Goal: Task Accomplishment & Management: Complete application form

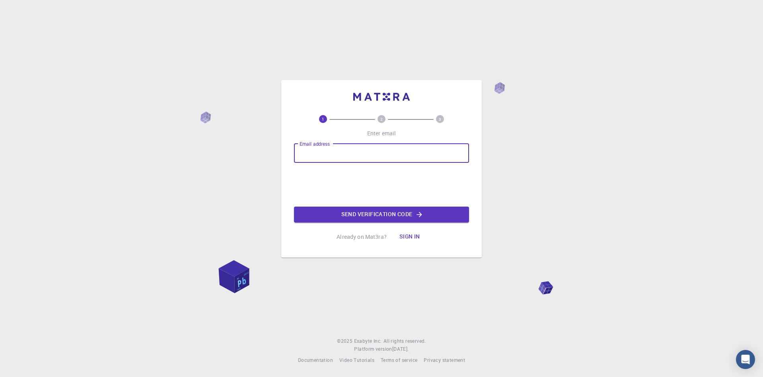
click at [332, 157] on input "Email address" at bounding box center [381, 153] width 175 height 19
type input "[EMAIL_ADDRESS][DOMAIN_NAME]"
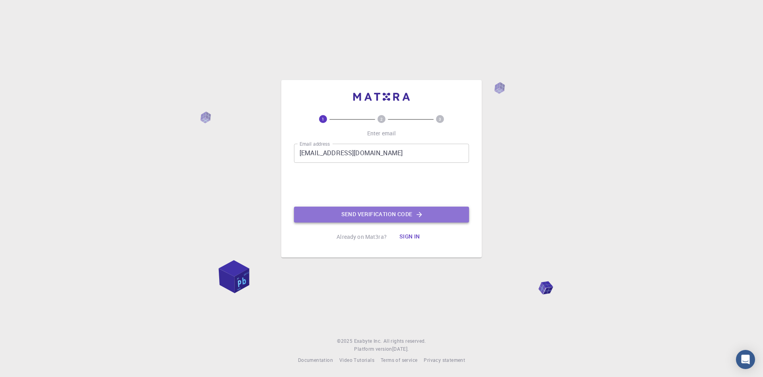
click at [389, 215] on button "Send verification code" at bounding box center [381, 214] width 175 height 16
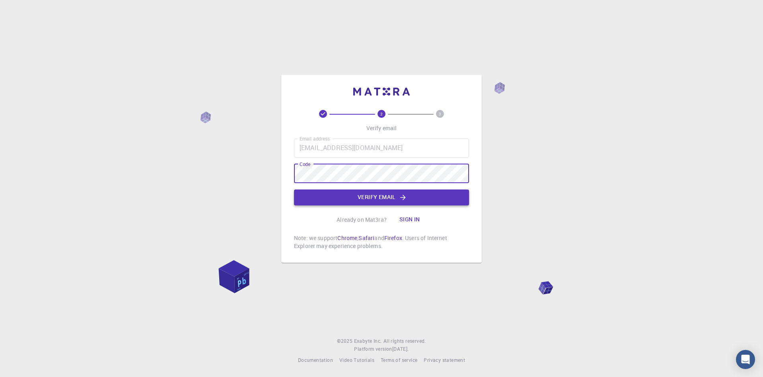
click at [320, 194] on button "Verify email" at bounding box center [381, 197] width 175 height 16
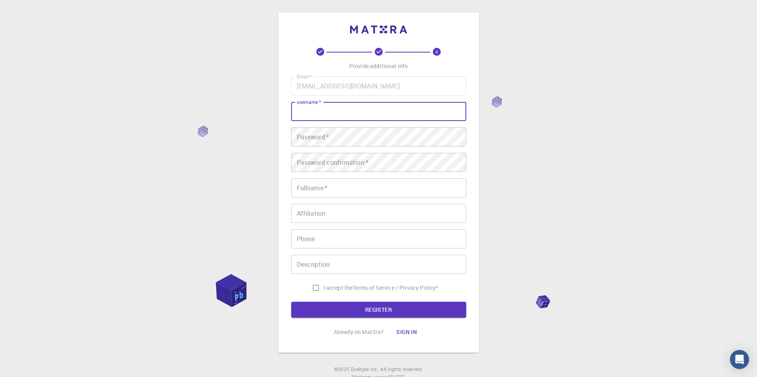
click at [336, 109] on input "username   *" at bounding box center [378, 111] width 175 height 19
type input "[PERSON_NAME]"
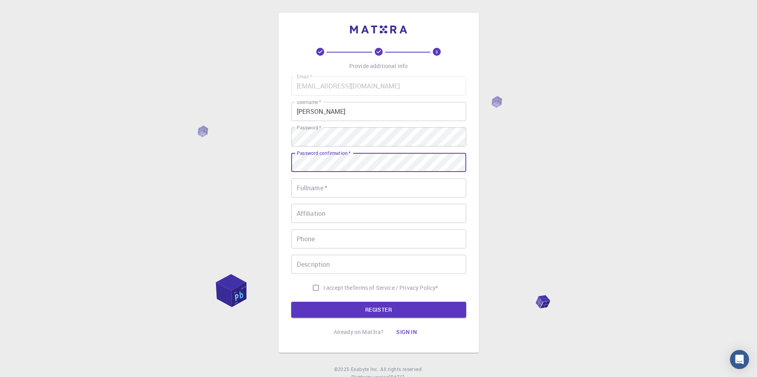
drag, startPoint x: 348, startPoint y: 156, endPoint x: 279, endPoint y: 216, distance: 91.3
click at [279, 216] on div "3 Provide additional info Email   * [EMAIL_ADDRESS][DOMAIN_NAME] Email   * user…" at bounding box center [378, 183] width 200 height 340
click at [362, 192] on input "Fullname   *" at bounding box center [378, 187] width 175 height 19
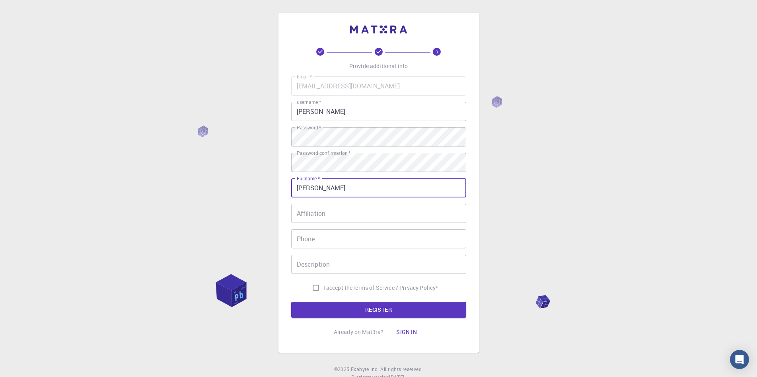
type input "[PERSON_NAME]"
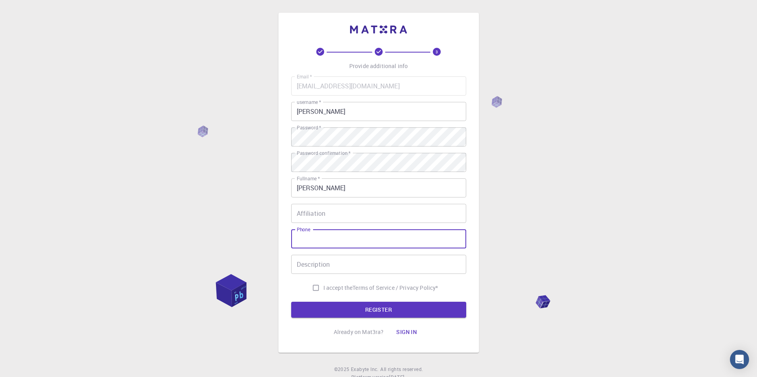
click at [339, 244] on input "Phone" at bounding box center [378, 238] width 175 height 19
type input "0951 337 871"
click at [342, 263] on input "Description" at bounding box center [378, 264] width 175 height 19
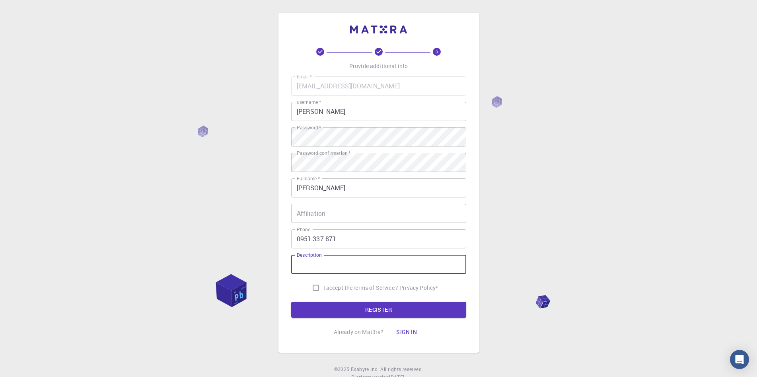
click at [323, 288] on span "I accept the" at bounding box center [337, 288] width 29 height 8
click at [321, 288] on input "I accept the Terms of Service / Privacy Policy *" at bounding box center [315, 287] width 15 height 15
checkbox input "true"
click at [320, 302] on button "REGISTER" at bounding box center [378, 309] width 175 height 16
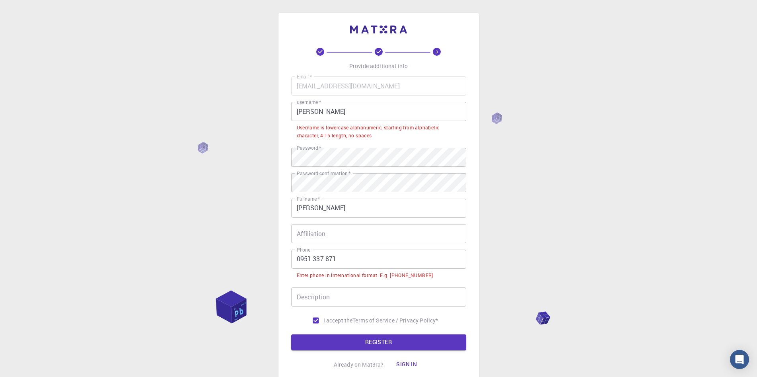
click at [296, 259] on input "0951 337 871" at bounding box center [378, 258] width 175 height 19
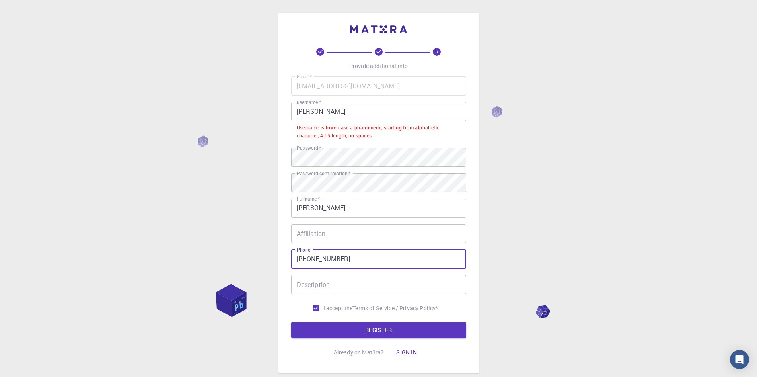
type input "[PHONE_NUMBER]"
click at [341, 104] on input "[PERSON_NAME]" at bounding box center [378, 111] width 175 height 19
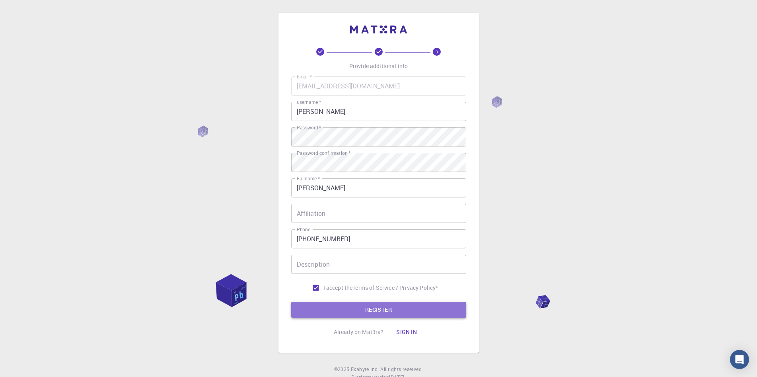
click at [396, 313] on button "REGISTER" at bounding box center [378, 309] width 175 height 16
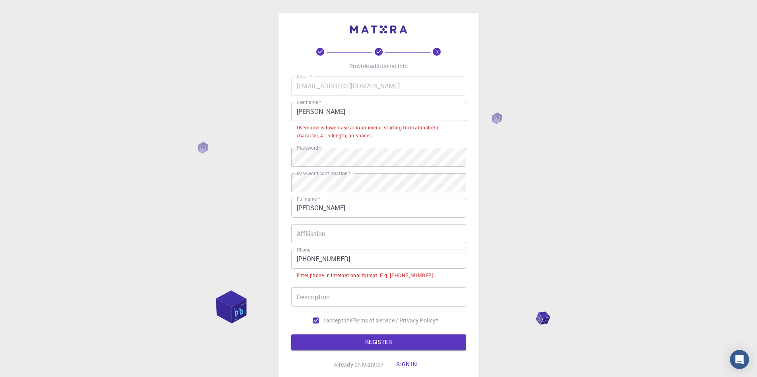
click at [338, 115] on input "[PERSON_NAME]" at bounding box center [378, 111] width 175 height 19
click at [297, 109] on input "[PERSON_NAME]" at bounding box center [378, 111] width 175 height 19
click at [322, 109] on input "[PERSON_NAME]" at bounding box center [378, 111] width 175 height 19
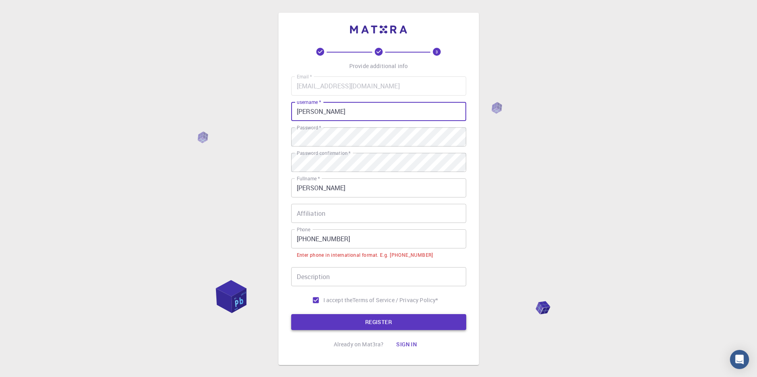
type input "[PERSON_NAME]"
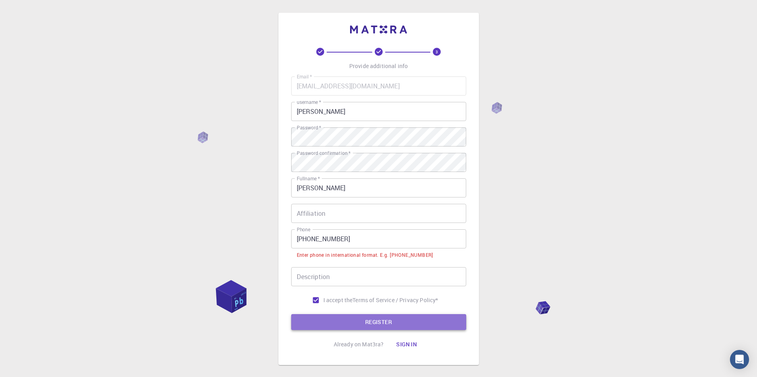
click at [366, 315] on button "REGISTER" at bounding box center [378, 322] width 175 height 16
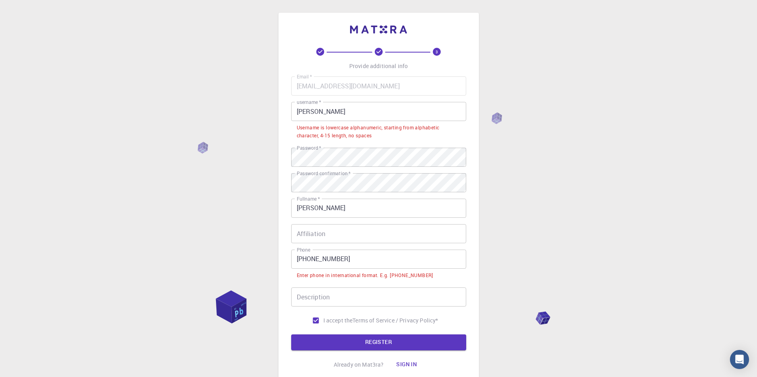
click at [311, 261] on input "[PHONE_NUMBER]" at bounding box center [378, 258] width 175 height 19
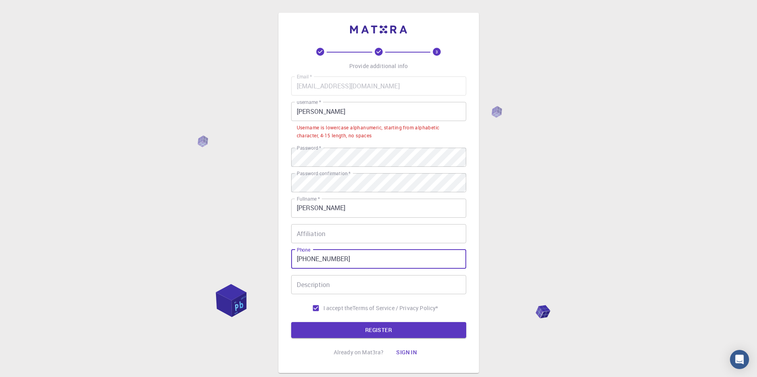
click at [311, 261] on input "[PHONE_NUMBER]" at bounding box center [378, 258] width 175 height 19
click at [324, 259] on input "[PHONE_NUMBER]" at bounding box center [378, 258] width 175 height 19
click at [334, 258] on input "[PHONE_NUMBER]" at bounding box center [378, 258] width 175 height 19
type input "[PHONE_NUMBER]"
click at [366, 332] on button "REGISTER" at bounding box center [378, 330] width 175 height 16
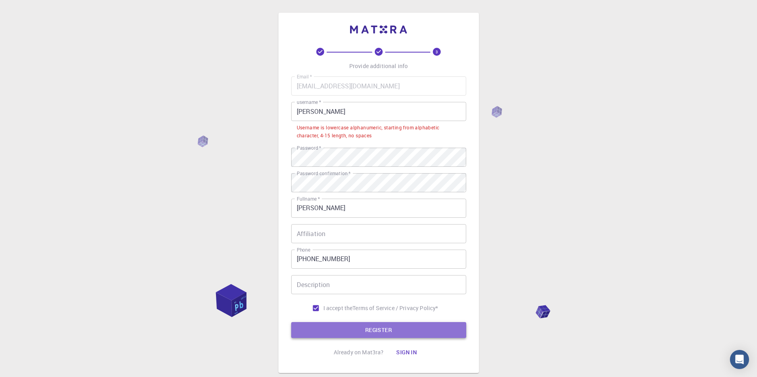
click at [366, 332] on button "REGISTER" at bounding box center [378, 330] width 175 height 16
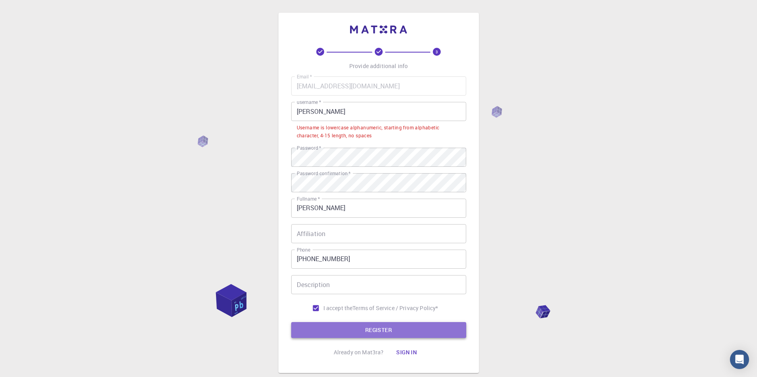
click at [366, 332] on button "REGISTER" at bounding box center [378, 330] width 175 height 16
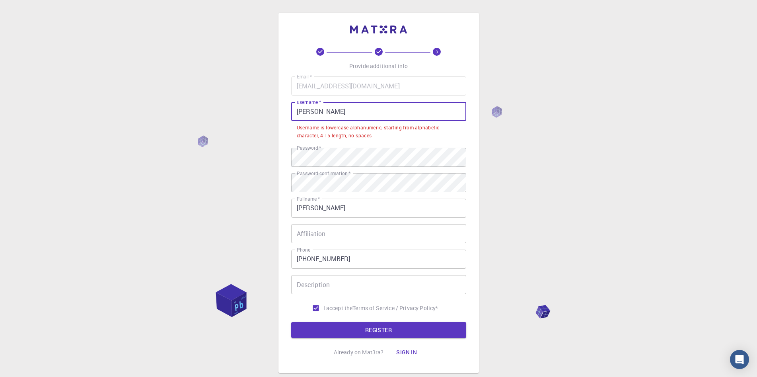
click at [313, 113] on input "[PERSON_NAME]" at bounding box center [378, 111] width 175 height 19
click at [317, 113] on input "[PERSON_NAME]" at bounding box center [378, 111] width 175 height 19
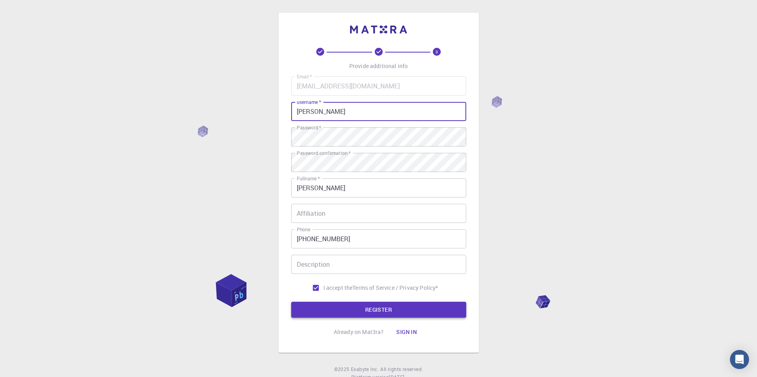
click at [387, 315] on button "REGISTER" at bounding box center [378, 309] width 175 height 16
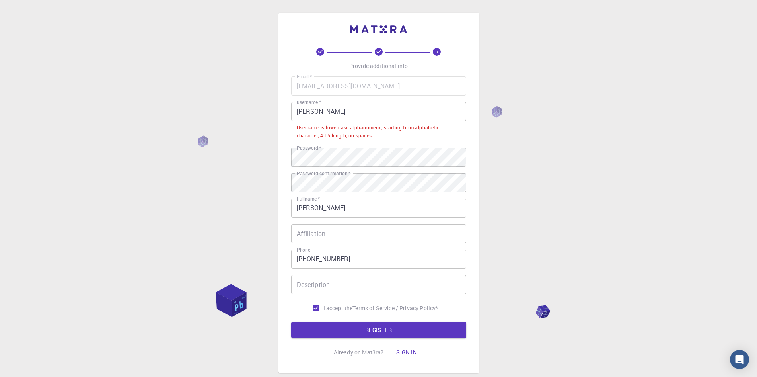
click at [314, 115] on input "[PERSON_NAME]" at bounding box center [378, 111] width 175 height 19
click at [300, 111] on input "[PERSON_NAME]" at bounding box center [378, 111] width 175 height 19
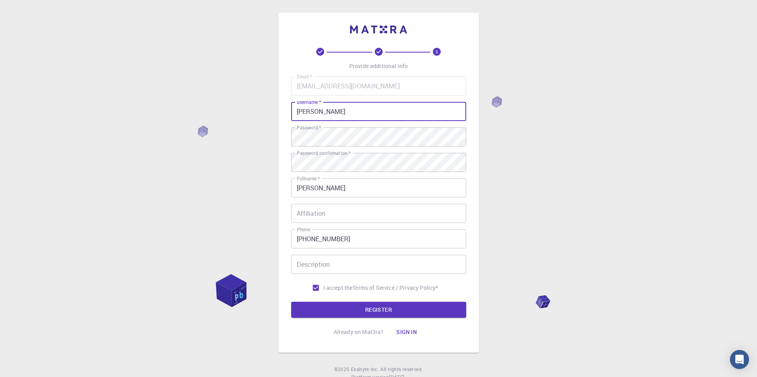
click at [317, 114] on input "[PERSON_NAME]" at bounding box center [378, 111] width 175 height 19
click at [367, 306] on button "REGISTER" at bounding box center [378, 309] width 175 height 16
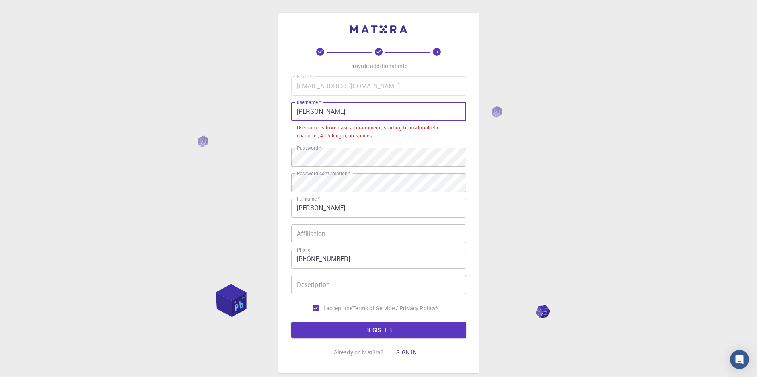
click at [331, 112] on input "[PERSON_NAME]" at bounding box center [378, 111] width 175 height 19
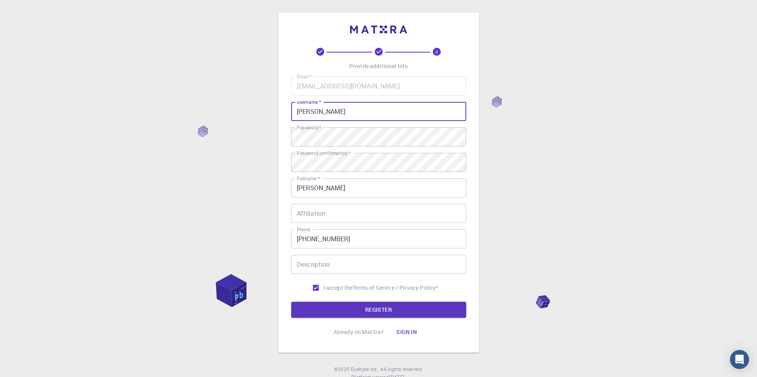
type input "[PERSON_NAME]"
click at [291, 301] on button "REGISTER" at bounding box center [378, 309] width 175 height 16
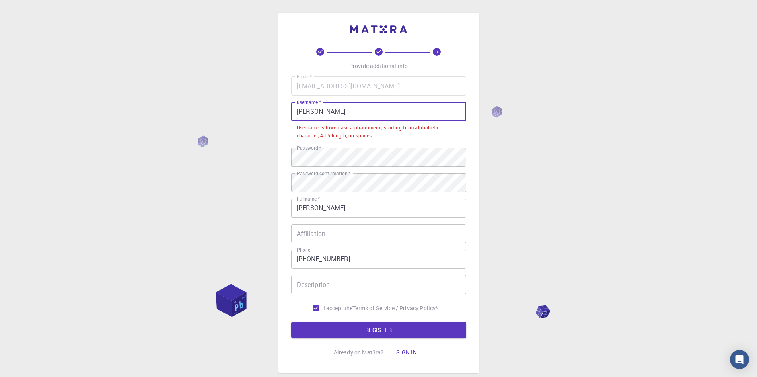
drag, startPoint x: 345, startPoint y: 111, endPoint x: 278, endPoint y: 118, distance: 67.1
click at [278, 118] on div "3 Provide additional info Email   * [EMAIL_ADDRESS][DOMAIN_NAME] Email   * user…" at bounding box center [378, 193] width 200 height 360
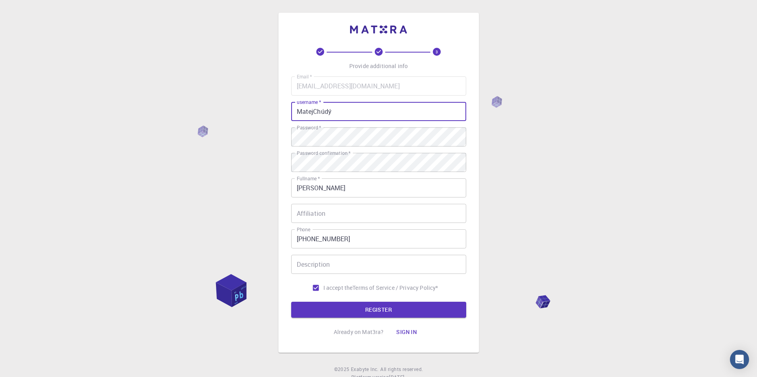
click at [291, 301] on button "REGISTER" at bounding box center [378, 309] width 175 height 16
type input "M"
click at [313, 114] on input "[PERSON_NAME]" at bounding box center [378, 111] width 175 height 19
click at [316, 113] on input "[PERSON_NAME]" at bounding box center [378, 111] width 175 height 19
click at [291, 301] on button "REGISTER" at bounding box center [378, 309] width 175 height 16
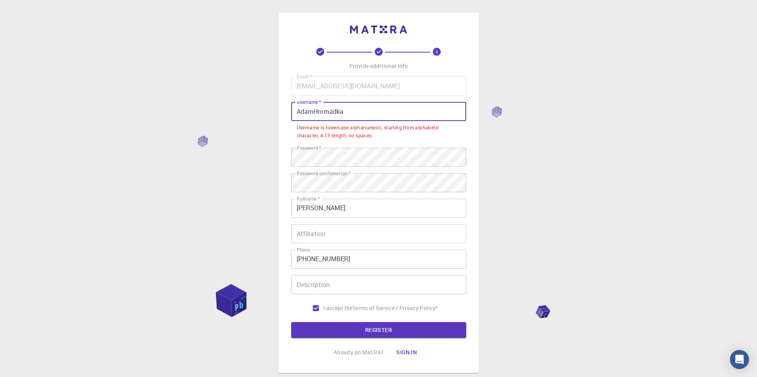
click at [345, 116] on input "AdamHromádka" at bounding box center [378, 111] width 175 height 19
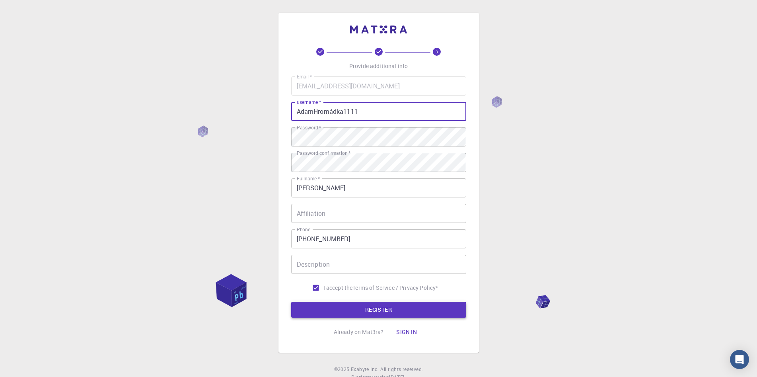
click at [350, 307] on button "REGISTER" at bounding box center [378, 309] width 175 height 16
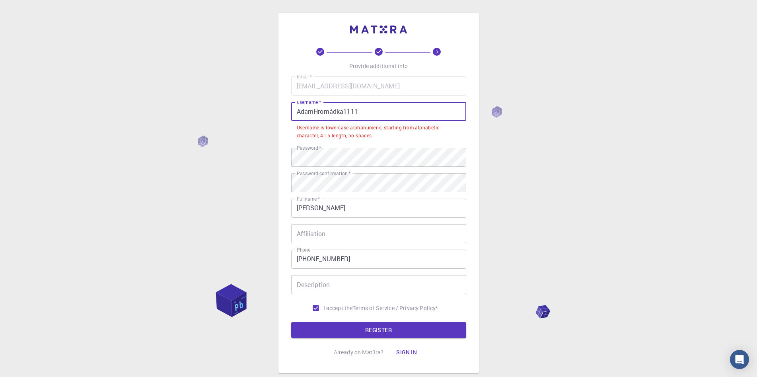
click at [388, 112] on input "AdamHromádka1111" at bounding box center [378, 111] width 175 height 19
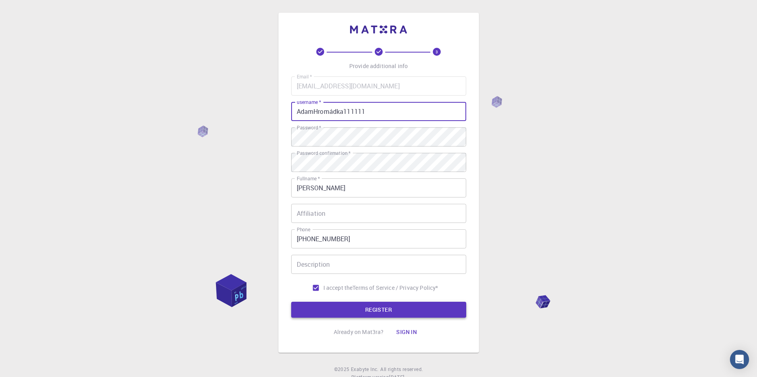
click at [343, 309] on button "REGISTER" at bounding box center [378, 309] width 175 height 16
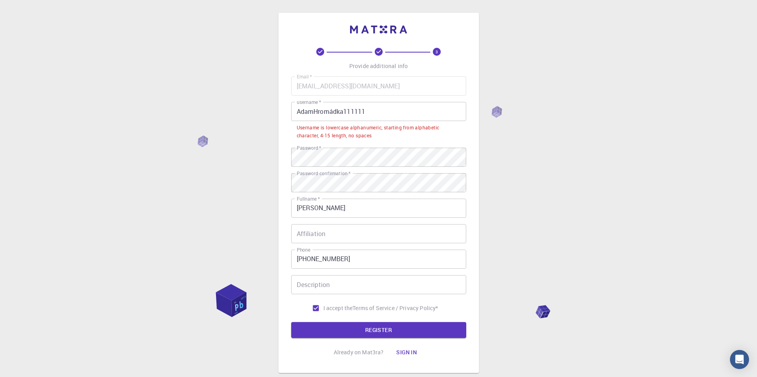
click at [398, 109] on input "AdamHromádka111111" at bounding box center [378, 111] width 175 height 19
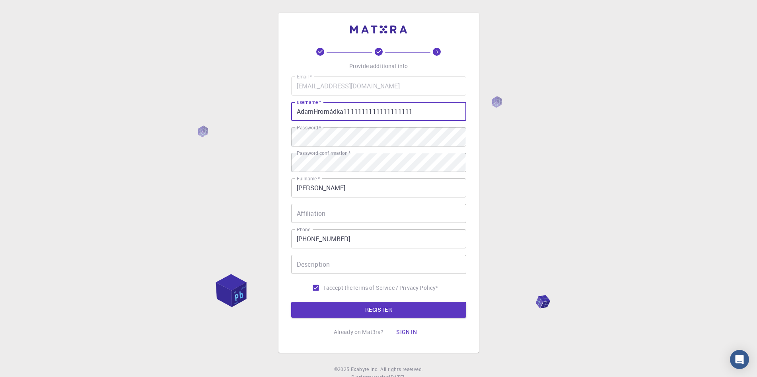
click at [351, 305] on button "REGISTER" at bounding box center [378, 309] width 175 height 16
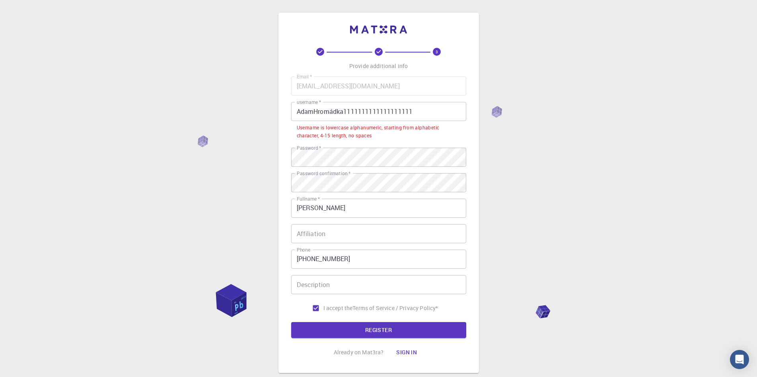
click at [436, 99] on div "Email   * [EMAIL_ADDRESS][DOMAIN_NAME] Email   * username   * AdamHromádka11111…" at bounding box center [378, 195] width 175 height 239
click at [431, 103] on input "AdamHromádka1111111111111111111" at bounding box center [378, 111] width 175 height 19
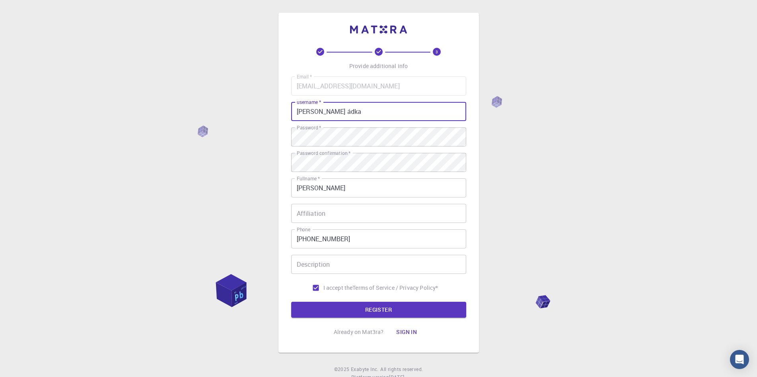
click at [291, 301] on button "REGISTER" at bounding box center [378, 309] width 175 height 16
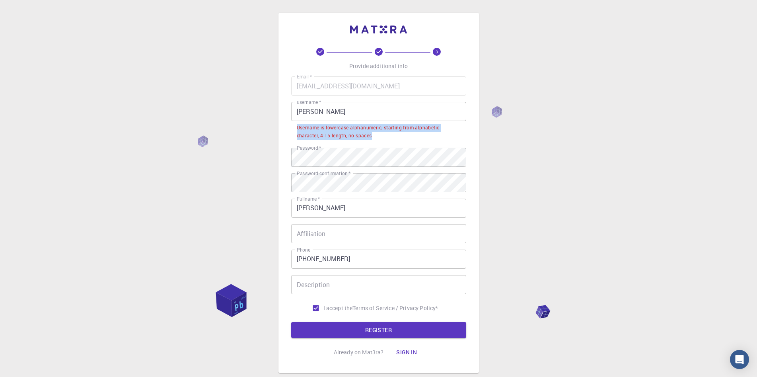
drag, startPoint x: 296, startPoint y: 126, endPoint x: 383, endPoint y: 132, distance: 86.5
click at [383, 132] on div "Username is lowercase alphanumeric, starting from alphabetic character, 4-15 le…" at bounding box center [379, 132] width 164 height 16
copy div "Username is lowercase alphanumeric, starting from alphabetic character, 4-15 le…"
click at [365, 112] on input "[PERSON_NAME]" at bounding box center [378, 111] width 175 height 19
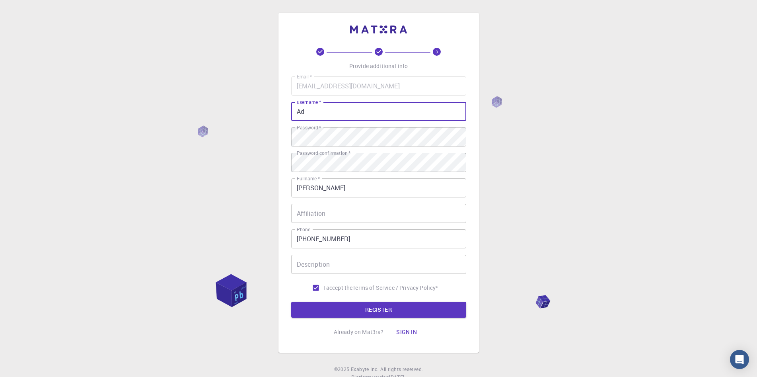
type input "A"
type input "adam1"
click at [291, 301] on button "REGISTER" at bounding box center [378, 309] width 175 height 16
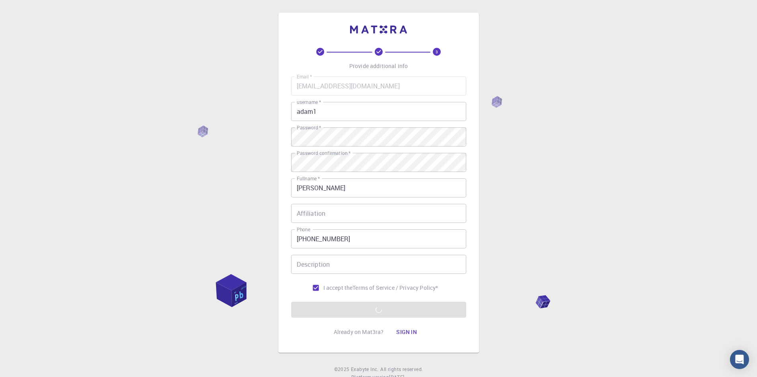
click at [544, 189] on div "3 Provide additional info Email   * [EMAIL_ADDRESS][DOMAIN_NAME] Email   * user…" at bounding box center [378, 202] width 757 height 405
click at [402, 328] on button "Sign in" at bounding box center [406, 332] width 33 height 16
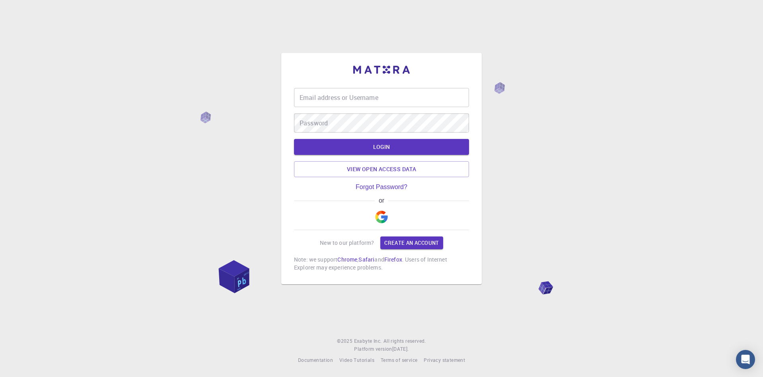
type input "adam1"
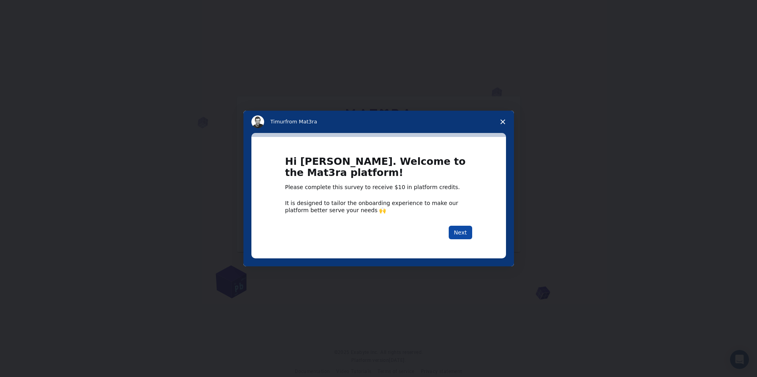
click at [459, 234] on button "Next" at bounding box center [460, 232] width 23 height 14
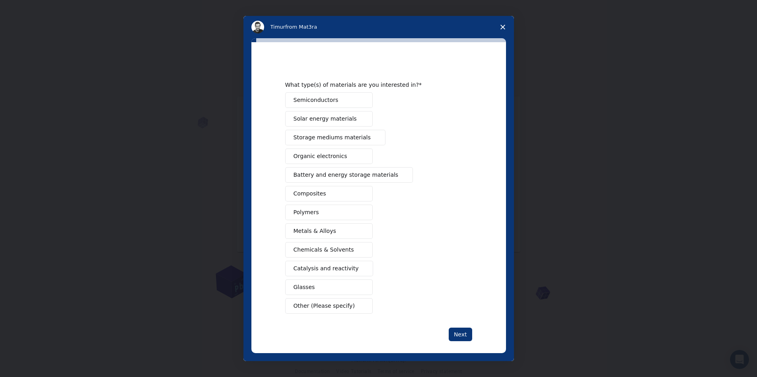
click at [345, 301] on button "Other (Please specify)" at bounding box center [328, 306] width 87 height 16
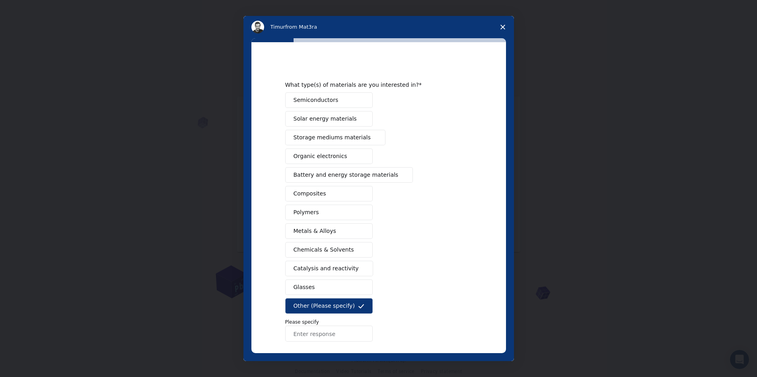
click at [345, 301] on button "Other (Please specify)" at bounding box center [328, 306] width 87 height 16
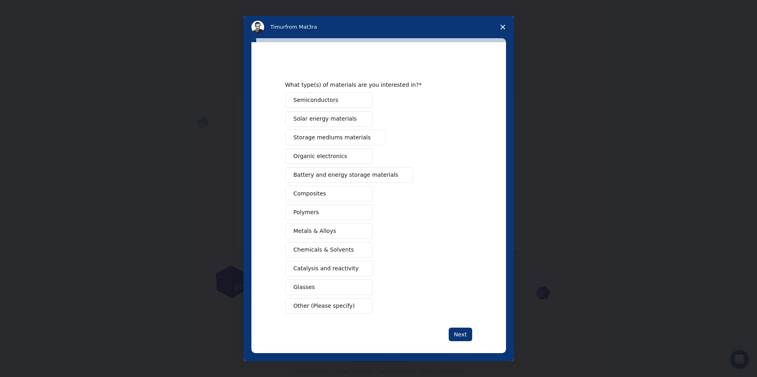
click at [336, 154] on span "Organic electronics" at bounding box center [320, 156] width 54 height 8
click at [347, 176] on span "Battery and energy storage materials" at bounding box center [345, 175] width 105 height 8
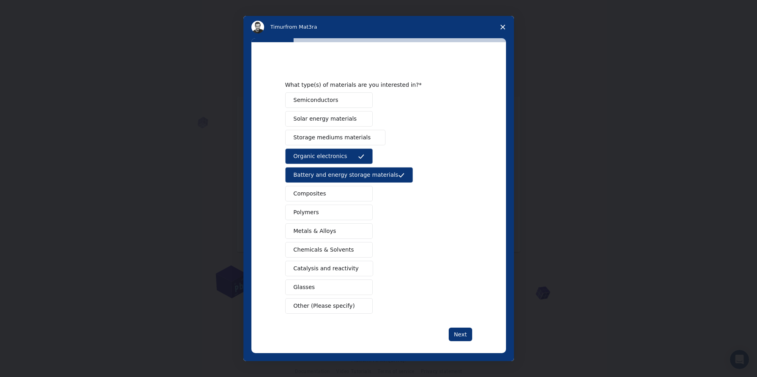
click at [323, 104] on span "Semiconductors" at bounding box center [315, 100] width 45 height 8
click at [318, 247] on span "Chemicals & Solvents" at bounding box center [323, 249] width 60 height 8
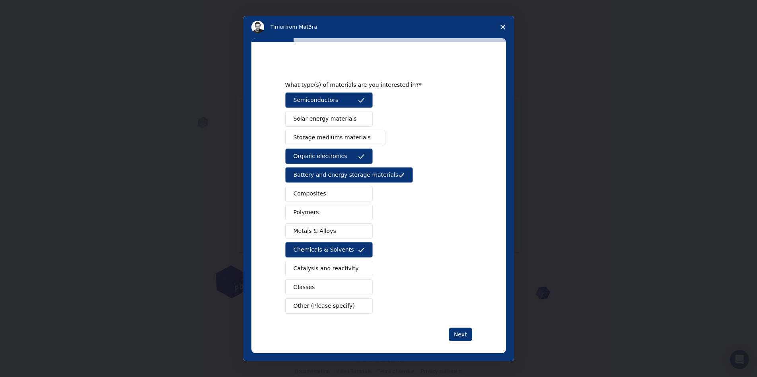
click at [336, 233] on button "Metals & Alloys" at bounding box center [328, 231] width 87 height 16
click at [458, 332] on button "Next" at bounding box center [460, 334] width 23 height 14
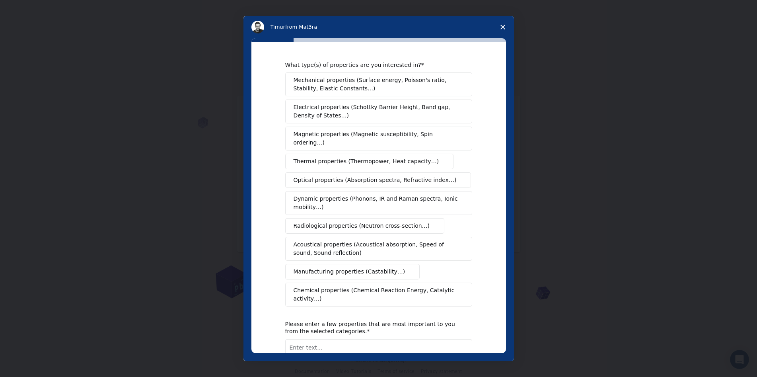
click at [305, 132] on span "Magnetic properties (Magnetic susceptibility, Spin ordering…)" at bounding box center [375, 138] width 164 height 17
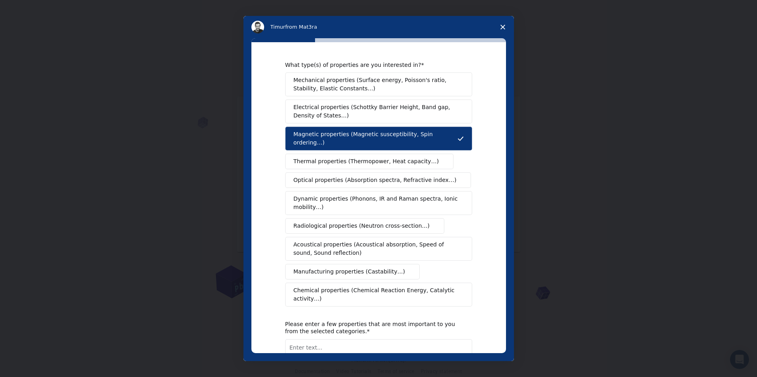
click at [307, 157] on span "Thermal properties (Thermopower, Heat capacity…)" at bounding box center [366, 161] width 146 height 8
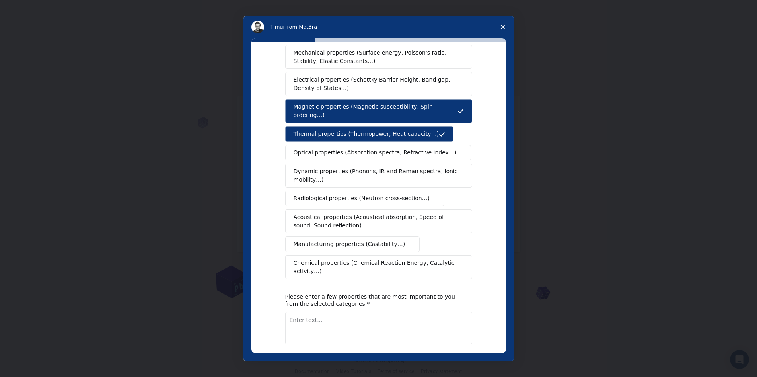
scroll to position [40, 0]
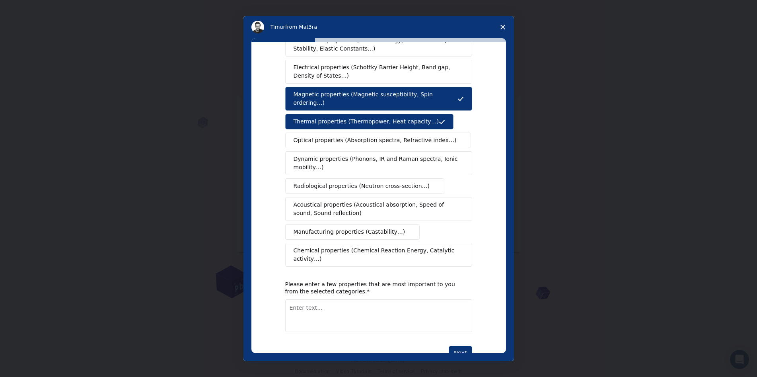
click at [326, 114] on button "Thermal properties (Thermopower, Heat capacity…)" at bounding box center [369, 122] width 169 height 16
click at [326, 117] on span "Thermal properties (Thermopower, Heat capacity…)" at bounding box center [366, 121] width 146 height 8
click at [327, 117] on span "Thermal properties (Thermopower, Heat capacity…)" at bounding box center [366, 121] width 146 height 8
click at [330, 98] on span "Magnetic properties (Magnetic susceptibility, Spin ordering…)" at bounding box center [375, 98] width 164 height 17
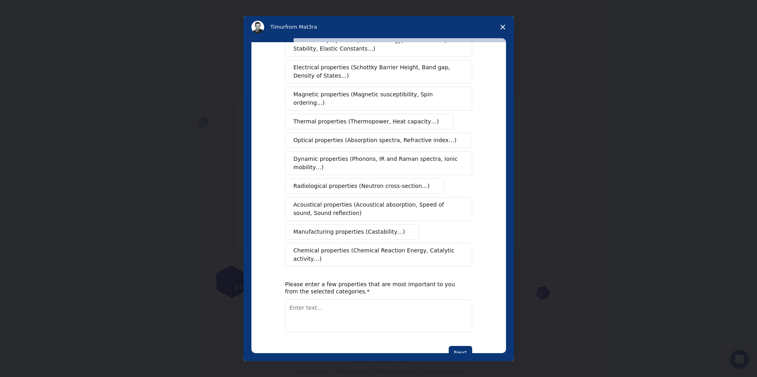
click at [330, 98] on span "Magnetic properties (Magnetic susceptibility, Spin ordering…)" at bounding box center [375, 98] width 164 height 17
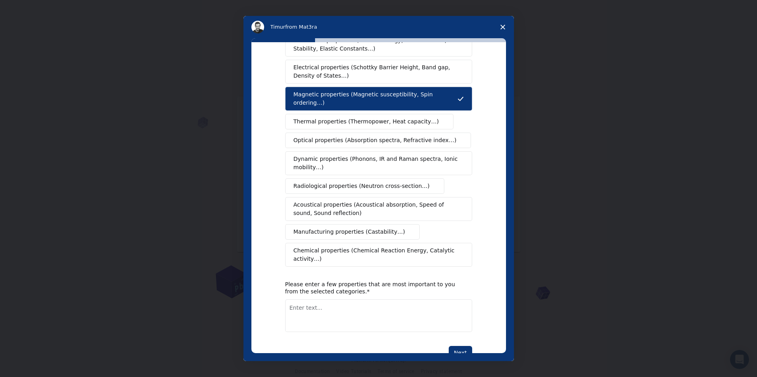
click at [329, 117] on span "Thermal properties (Thermopower, Heat capacity…)" at bounding box center [366, 121] width 146 height 8
click at [382, 246] on span "Chemical properties (Chemical Reaction Energy, Catalytic activity…)" at bounding box center [375, 254] width 165 height 17
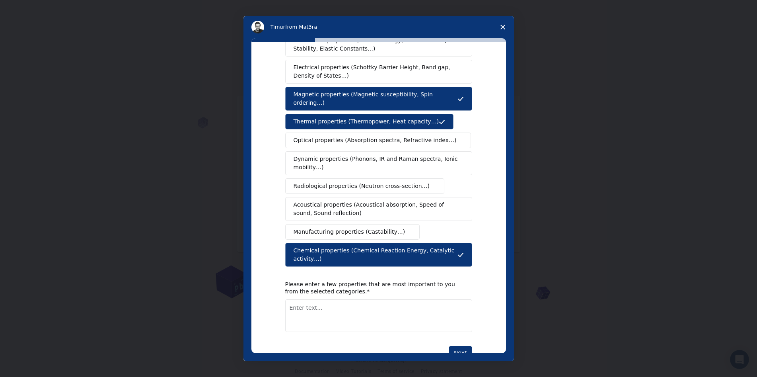
click at [356, 156] on span "Dynamic properties (Phonons, IR and Raman spectra, Ionic mobility…)" at bounding box center [375, 163] width 165 height 17
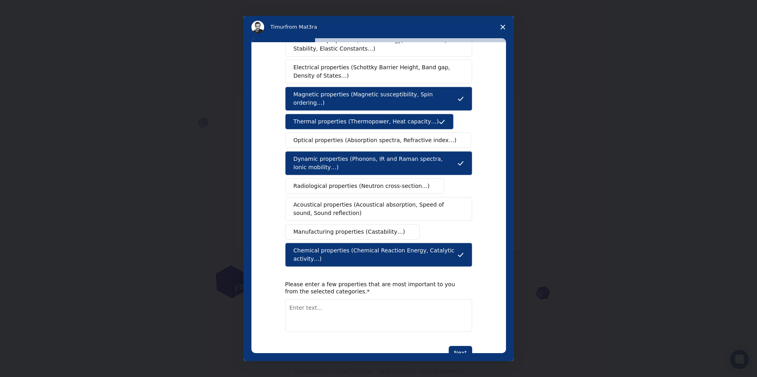
click at [367, 182] on span "Radiological properties (Neutron cross-section…)" at bounding box center [361, 186] width 136 height 8
click at [451, 346] on button "Next" at bounding box center [460, 353] width 23 height 14
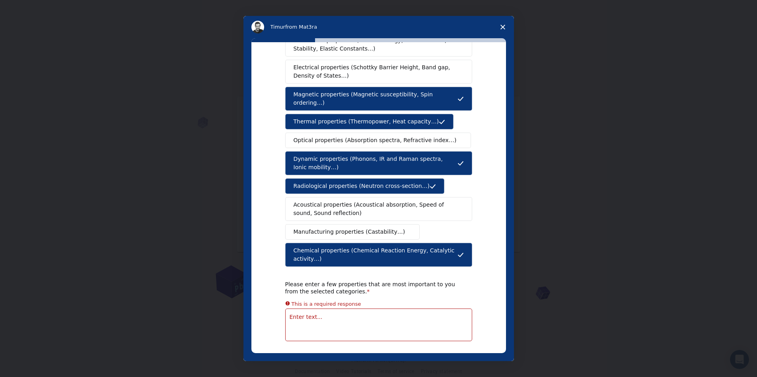
click at [411, 308] on textarea "Enter text..." at bounding box center [378, 324] width 187 height 33
type textarea "chemicals"
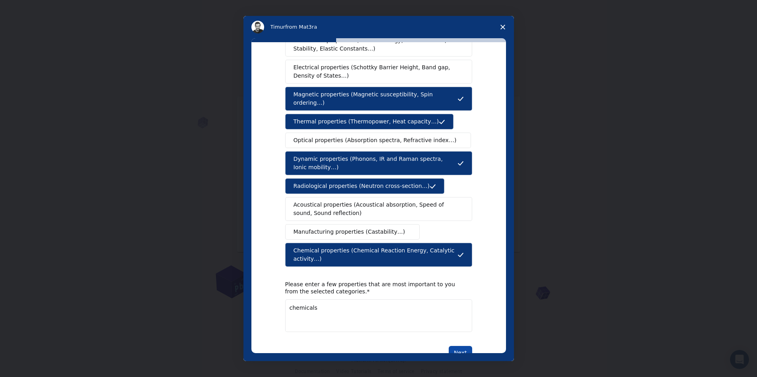
click at [456, 346] on button "Next" at bounding box center [460, 353] width 23 height 14
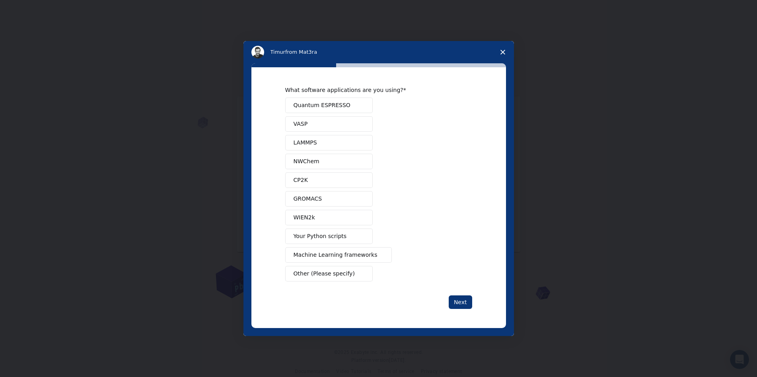
scroll to position [0, 0]
click at [360, 107] on span "Intercom messenger" at bounding box center [361, 105] width 6 height 6
click at [460, 309] on div "Next" at bounding box center [378, 302] width 187 height 14
click at [463, 299] on button "Next" at bounding box center [460, 302] width 23 height 14
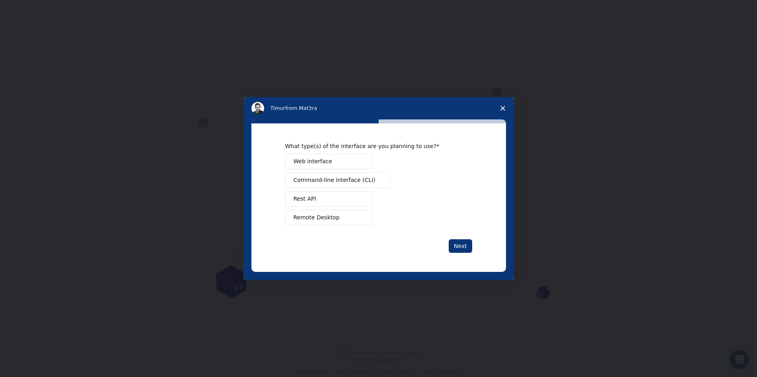
click at [358, 160] on span "Intercom messenger" at bounding box center [361, 161] width 6 height 6
click at [455, 251] on button "Next" at bounding box center [460, 246] width 23 height 14
click at [454, 244] on button "Next" at bounding box center [460, 246] width 23 height 14
click at [344, 219] on span "Other (Please specify)" at bounding box center [323, 217] width 61 height 8
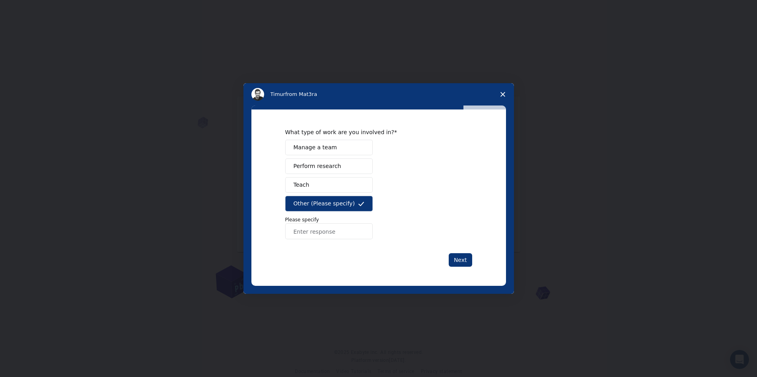
click at [339, 235] on input "Enter response" at bounding box center [328, 231] width 87 height 16
type input "i am just learning"
click at [452, 258] on button "Next" at bounding box center [460, 260] width 23 height 14
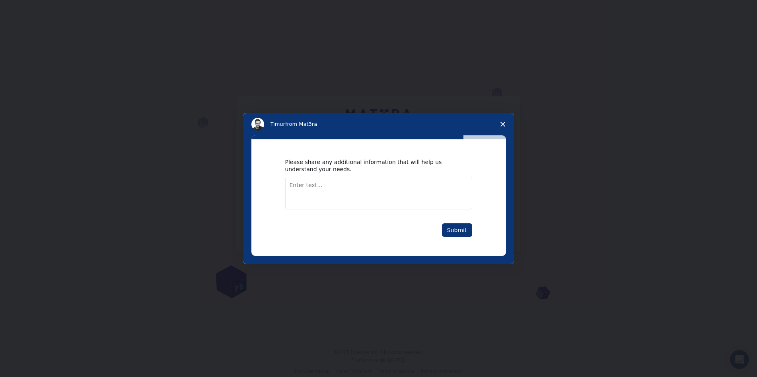
click at [416, 191] on textarea "Enter text..." at bounding box center [378, 193] width 187 height 33
type textarea "i am just learning"
click at [451, 231] on button "Submit" at bounding box center [457, 230] width 30 height 14
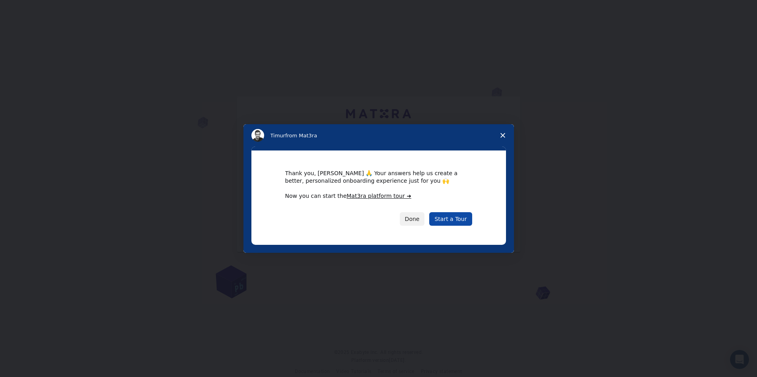
click at [450, 220] on link "Start a Tour" at bounding box center [450, 219] width 43 height 14
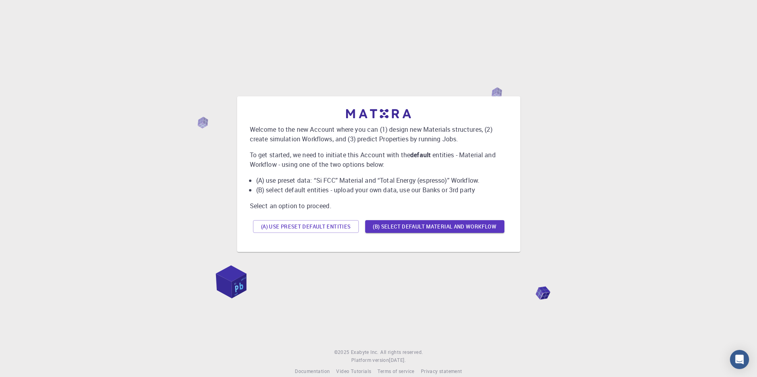
click at [76, 2] on div at bounding box center [378, 6] width 757 height 13
